Goal: Check status: Check status

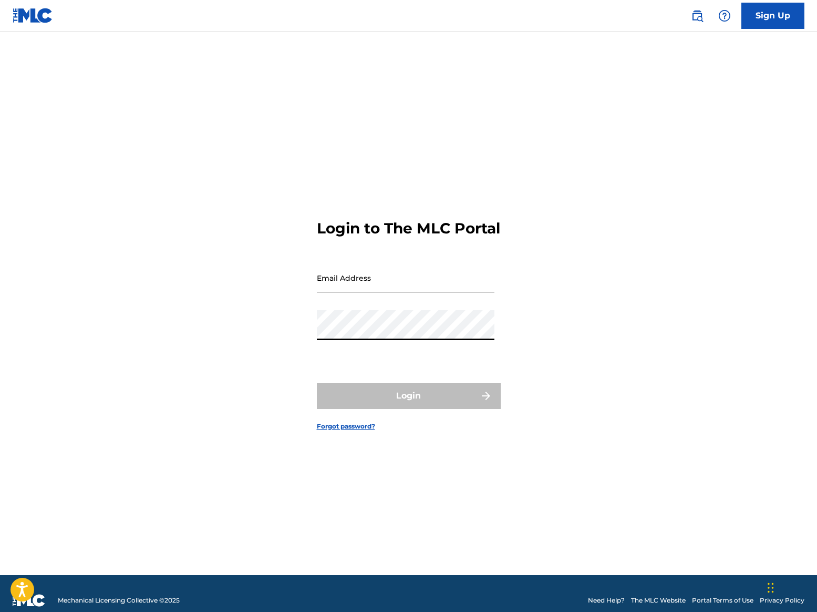
click at [394, 349] on div "Password" at bounding box center [406, 333] width 178 height 47
type input "[EMAIL_ADDRESS][DOMAIN_NAME]"
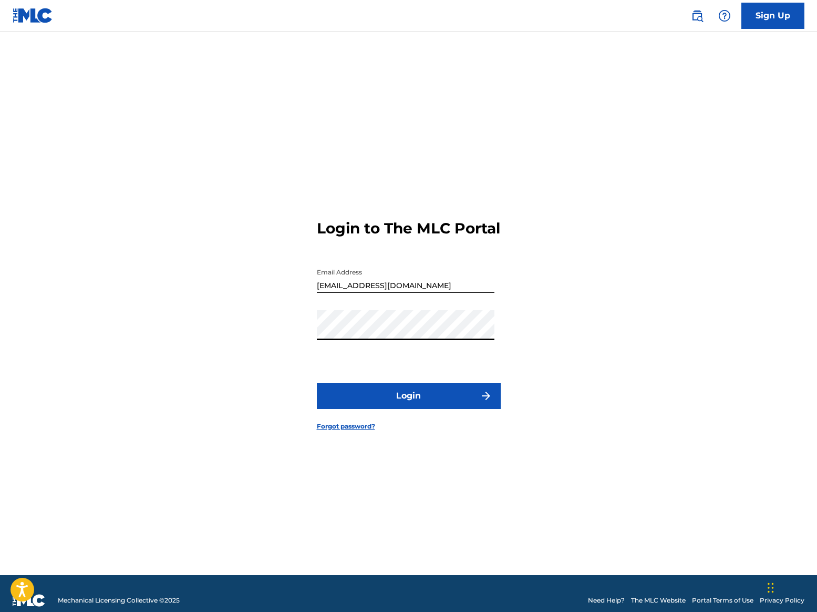
click at [395, 409] on button "Login" at bounding box center [409, 396] width 184 height 26
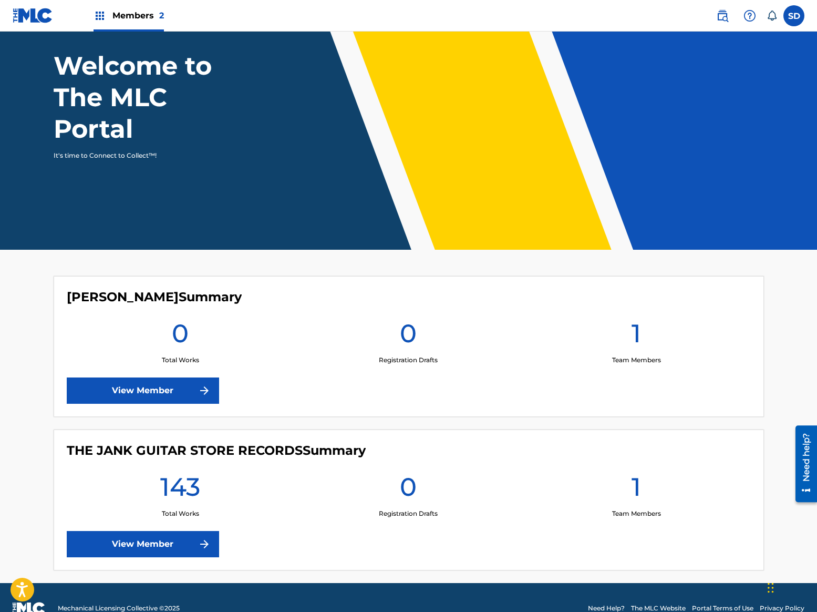
scroll to position [77, 0]
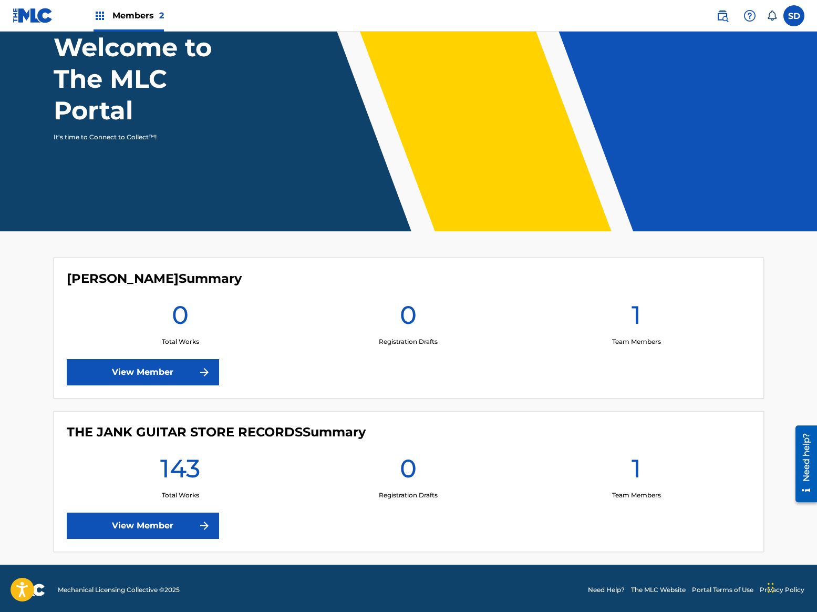
click at [188, 542] on div "THE JANK GUITAR STORE RECORDS Summary 143 Total Works 0 Registration Drafts 1 T…" at bounding box center [409, 481] width 710 height 141
click at [184, 530] on link "View Member" at bounding box center [143, 525] width 152 height 26
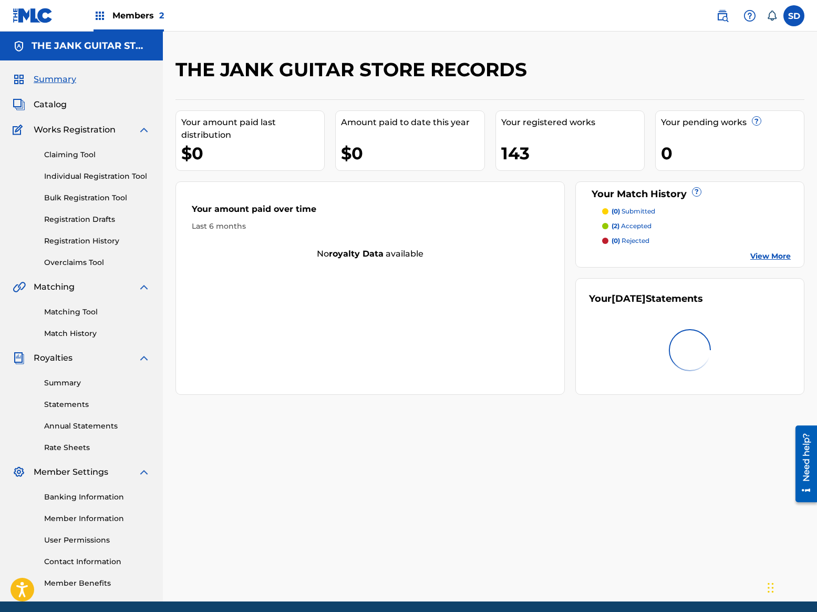
click at [60, 384] on link "Summary" at bounding box center [97, 382] width 106 height 11
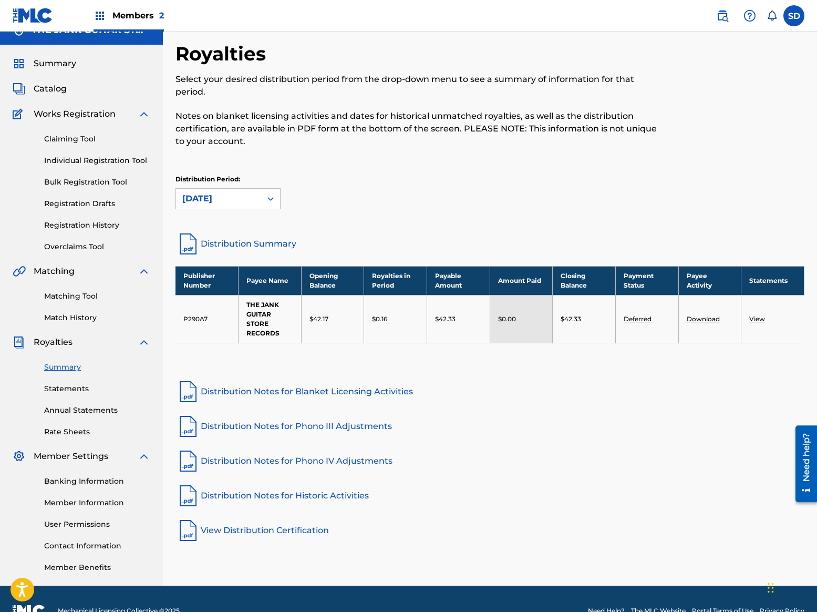
scroll to position [21, 0]
